Goal: Complete application form

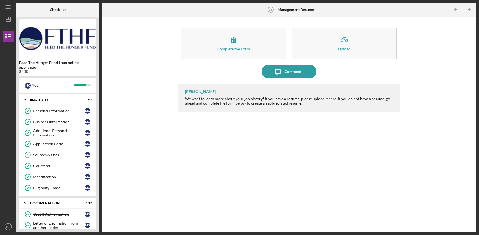
scroll to position [168, 0]
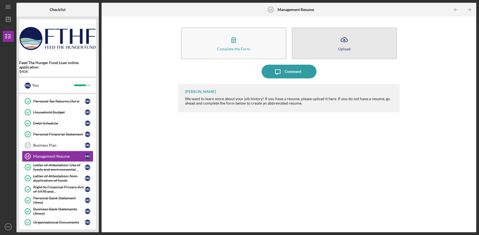
click at [340, 45] on icon "Icon/Upload" at bounding box center [345, 40] width 14 height 14
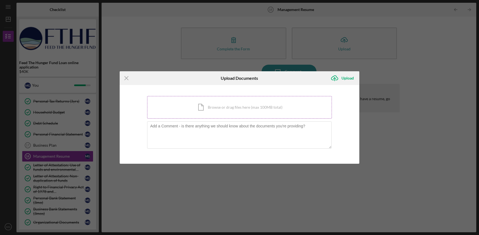
click at [240, 109] on div "Icon/Document Browse or drag files here (max 100MB total) Tap to choose files o…" at bounding box center [239, 107] width 185 height 23
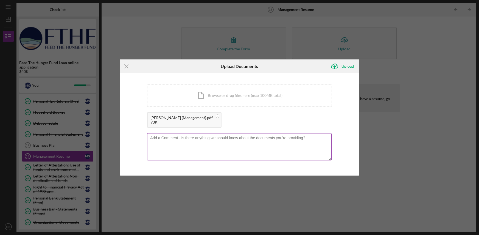
click at [203, 147] on textarea at bounding box center [239, 146] width 185 height 27
paste textarea "We, [PERSON_NAME] and [PERSON_NAME], are applying for this loan to fund our new…"
type textarea "We, [PERSON_NAME] and [PERSON_NAME], are applying for this loan to fund our new…"
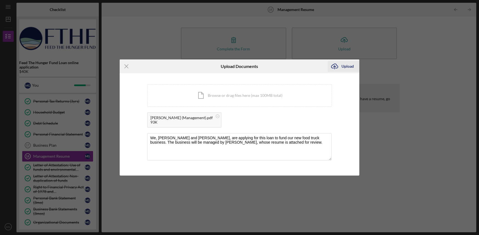
click at [344, 65] on div "Upload" at bounding box center [348, 66] width 12 height 11
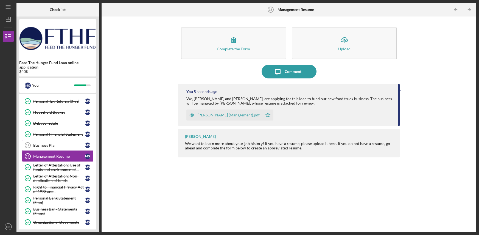
click at [42, 142] on link "Business Plan 17 Business Plan M G" at bounding box center [57, 145] width 71 height 11
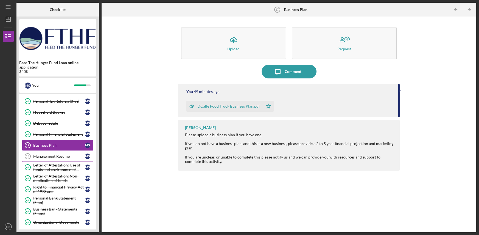
click at [43, 158] on div "Management Resume" at bounding box center [59, 156] width 52 height 4
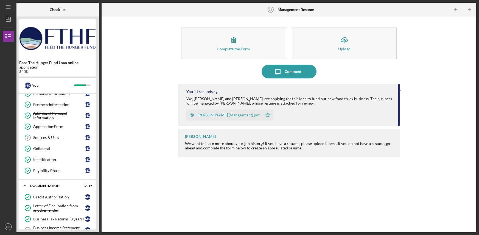
scroll to position [67, 0]
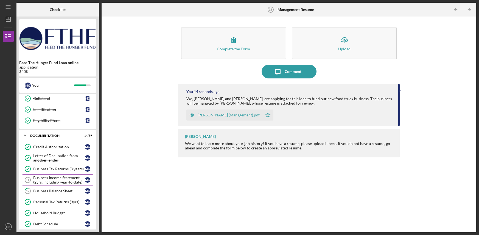
click at [56, 182] on div "Business Income Statement (2yrs, including year-to-date)" at bounding box center [59, 179] width 52 height 9
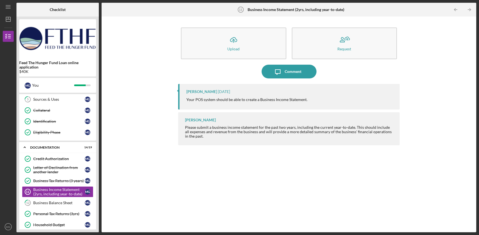
scroll to position [17, 0]
